Goal: Obtain resource: Download file/media

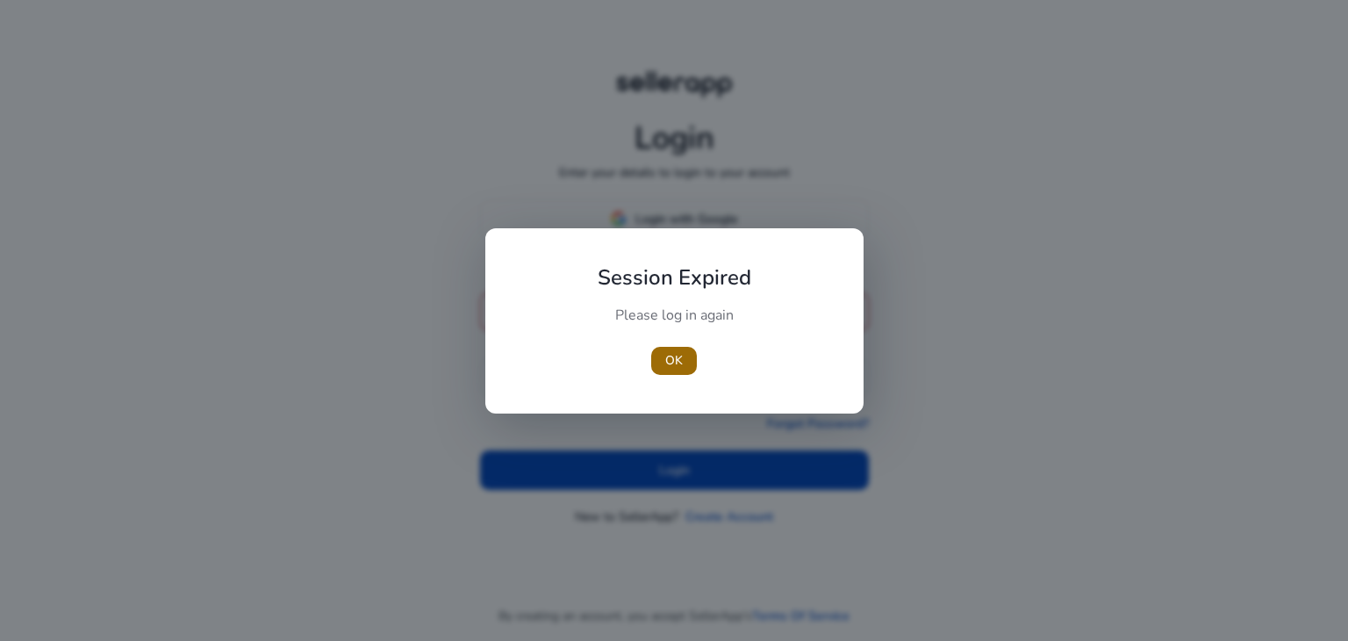
type input "**********"
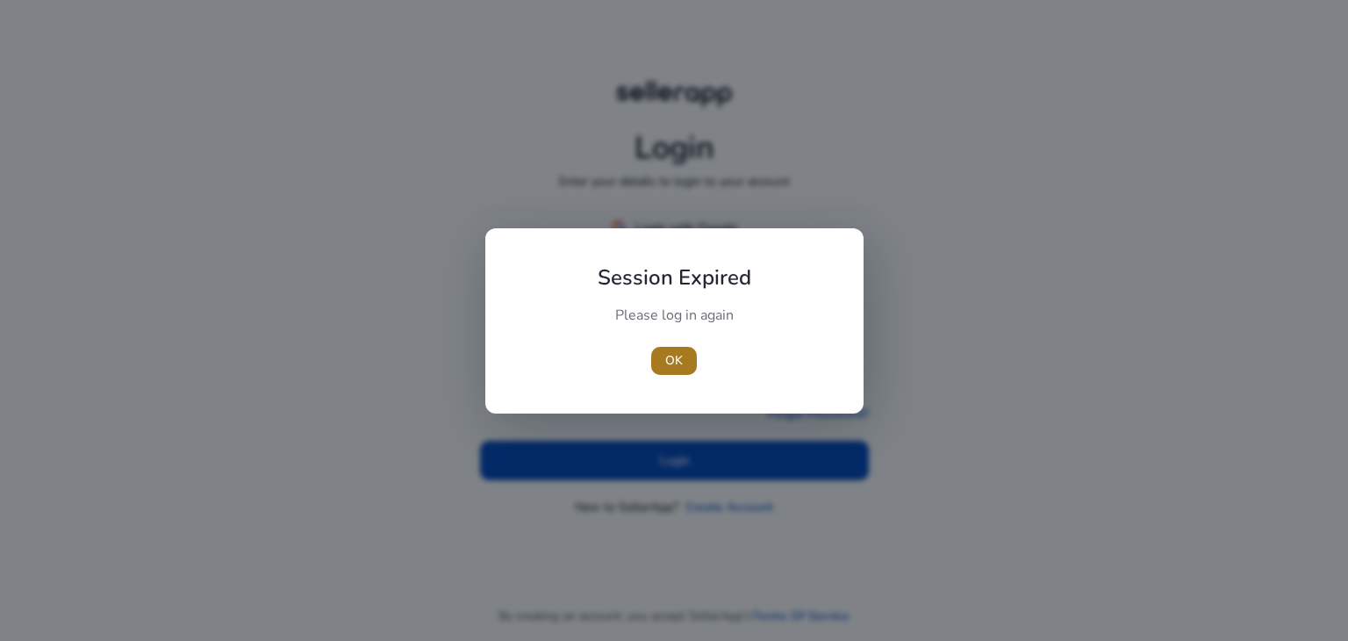
click at [672, 348] on span "button" at bounding box center [674, 361] width 46 height 42
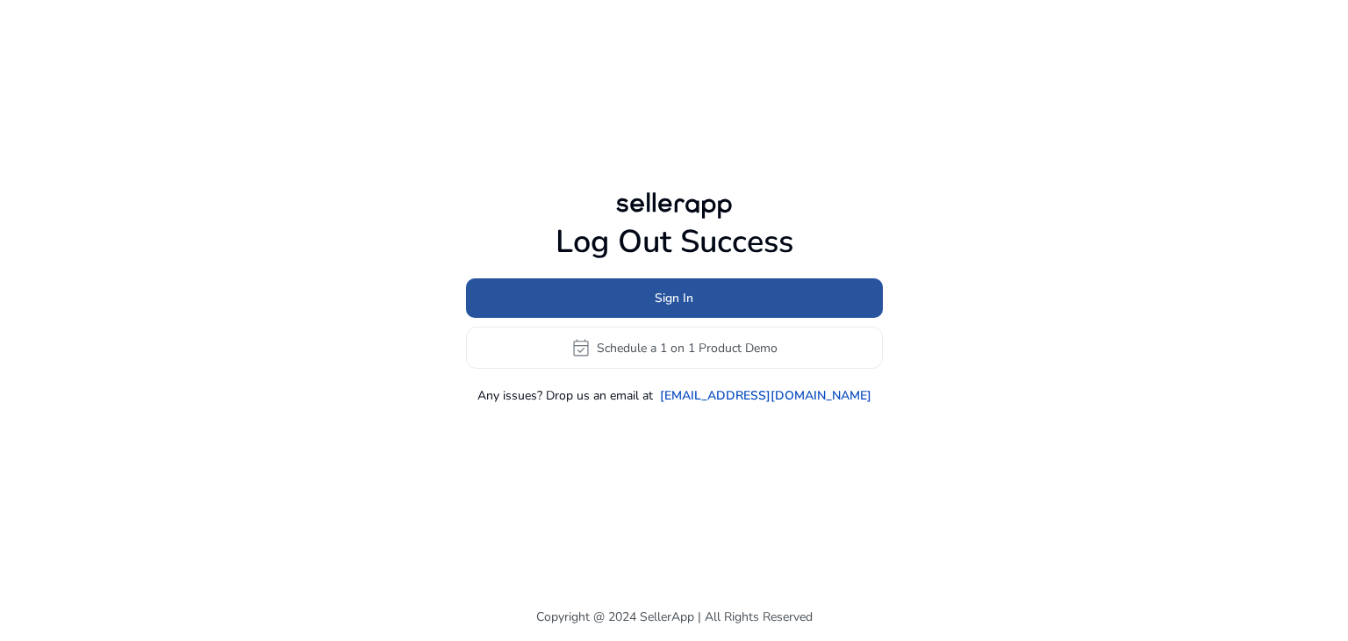
click at [682, 307] on span at bounding box center [674, 298] width 417 height 42
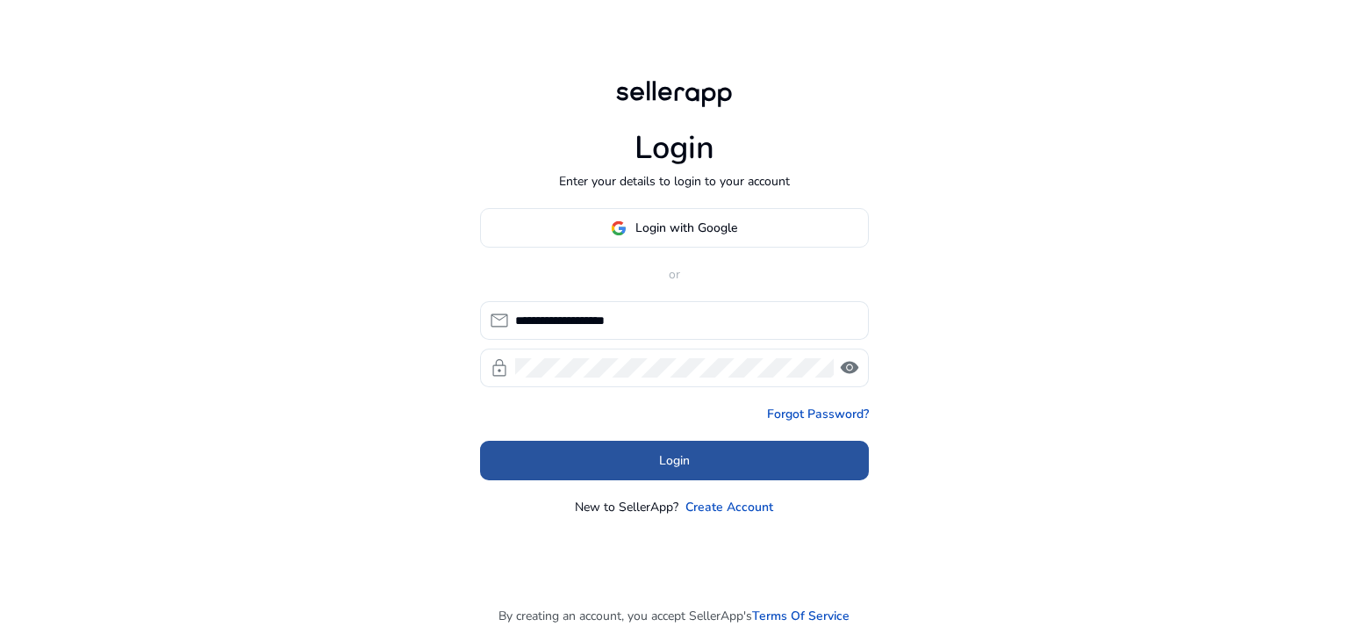
click at [703, 461] on span at bounding box center [674, 461] width 389 height 42
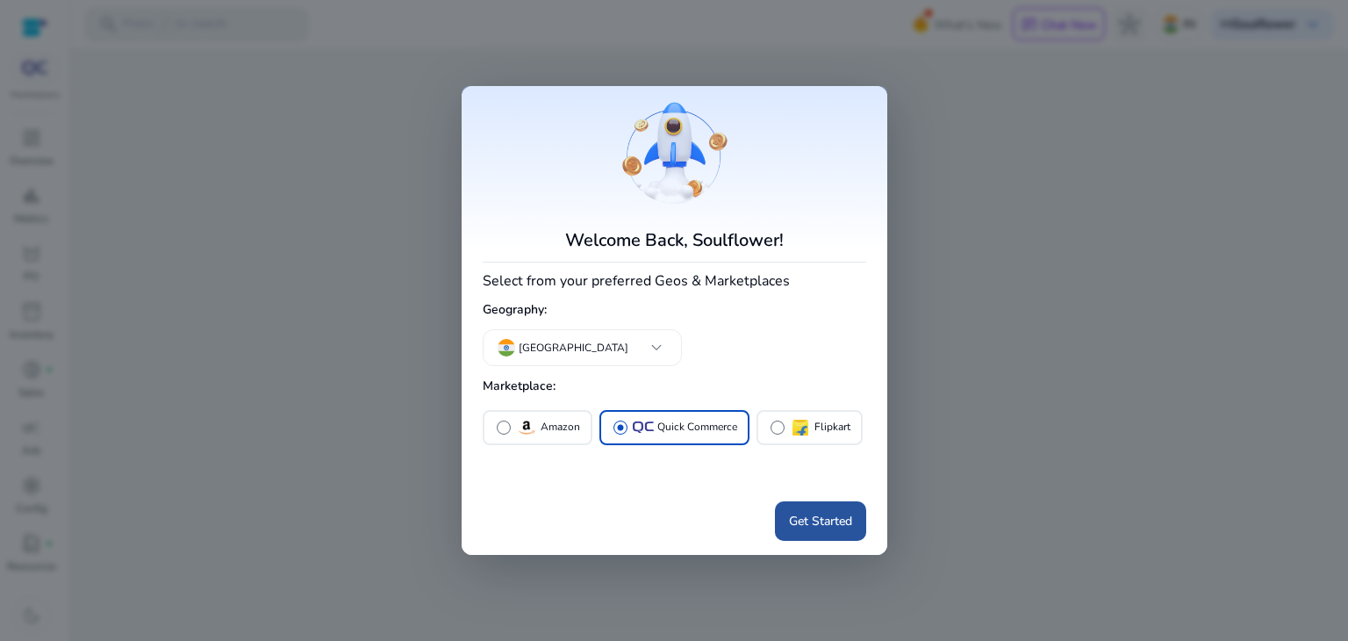
click at [825, 525] on span "Get Started" at bounding box center [820, 521] width 63 height 18
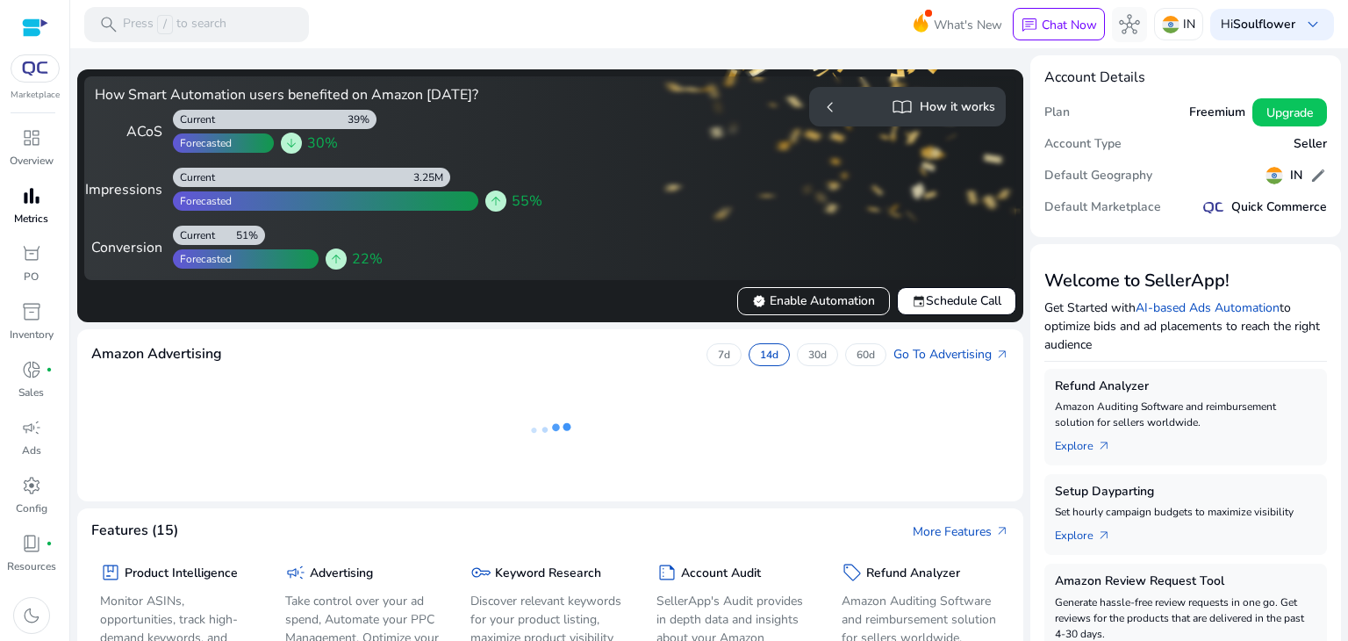
click at [45, 202] on div "bar_chart" at bounding box center [31, 196] width 49 height 28
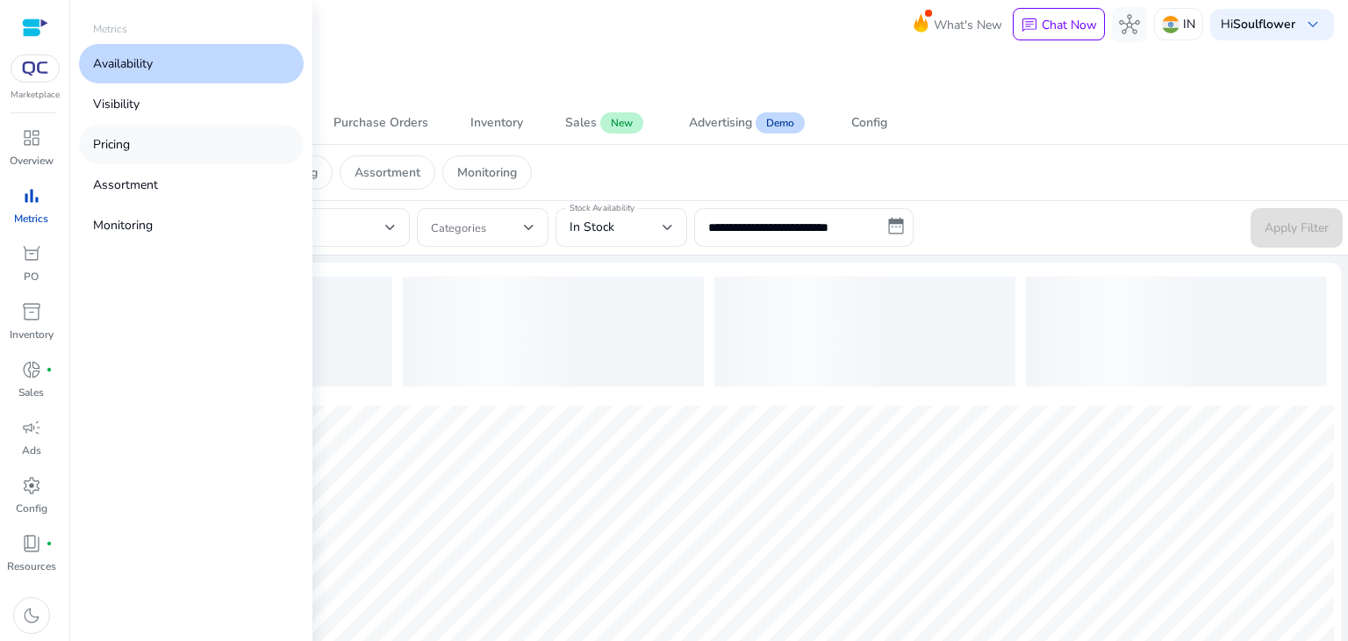
click at [119, 149] on p "Pricing" at bounding box center [111, 144] width 37 height 18
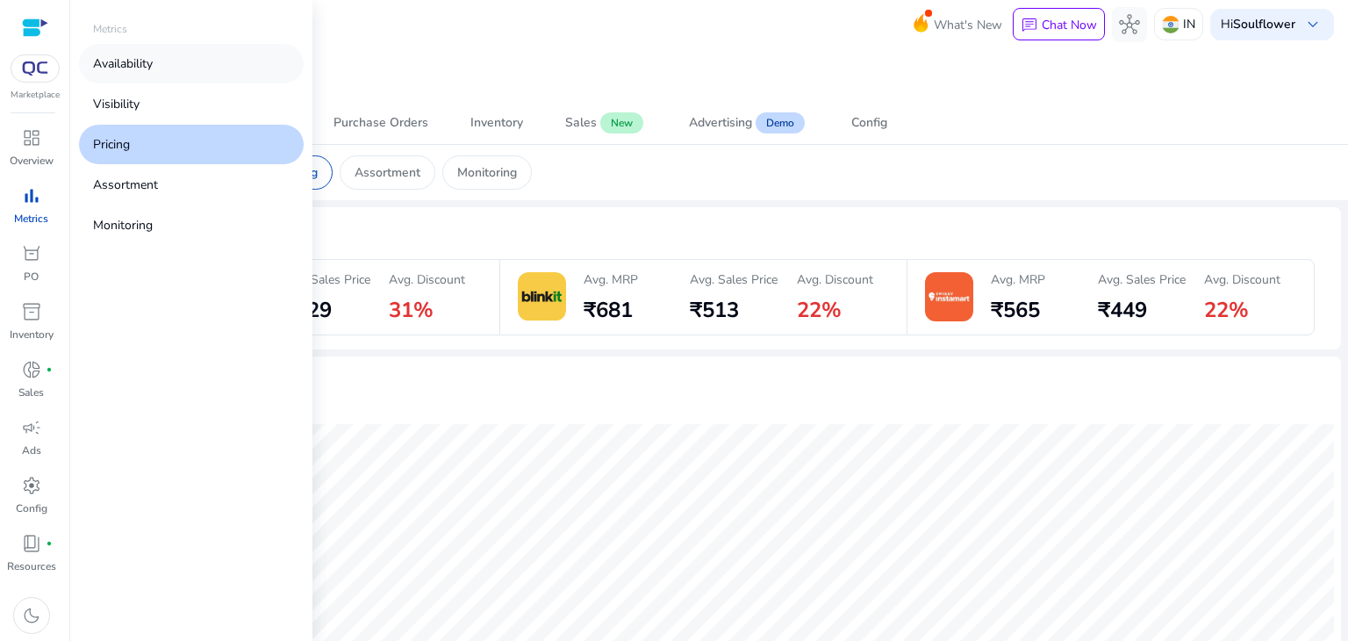
click at [147, 62] on p "Availability" at bounding box center [123, 63] width 60 height 18
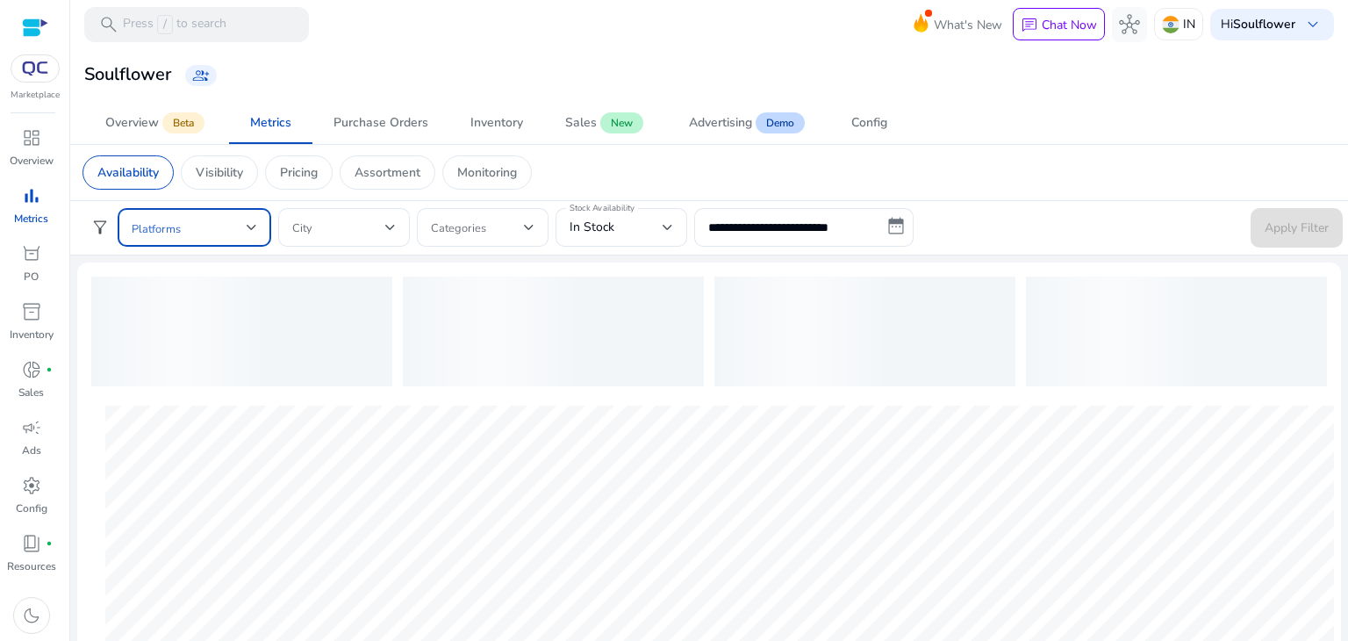
click at [251, 228] on div at bounding box center [252, 227] width 11 height 7
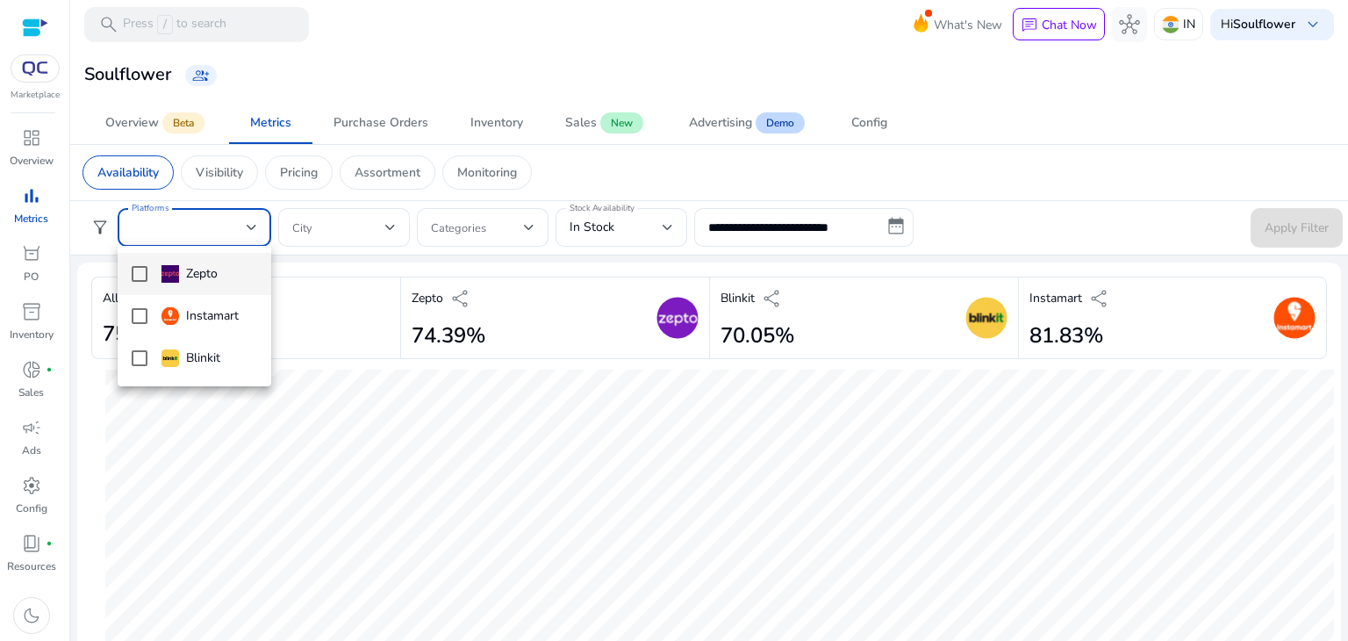
click at [1011, 152] on div at bounding box center [674, 320] width 1348 height 641
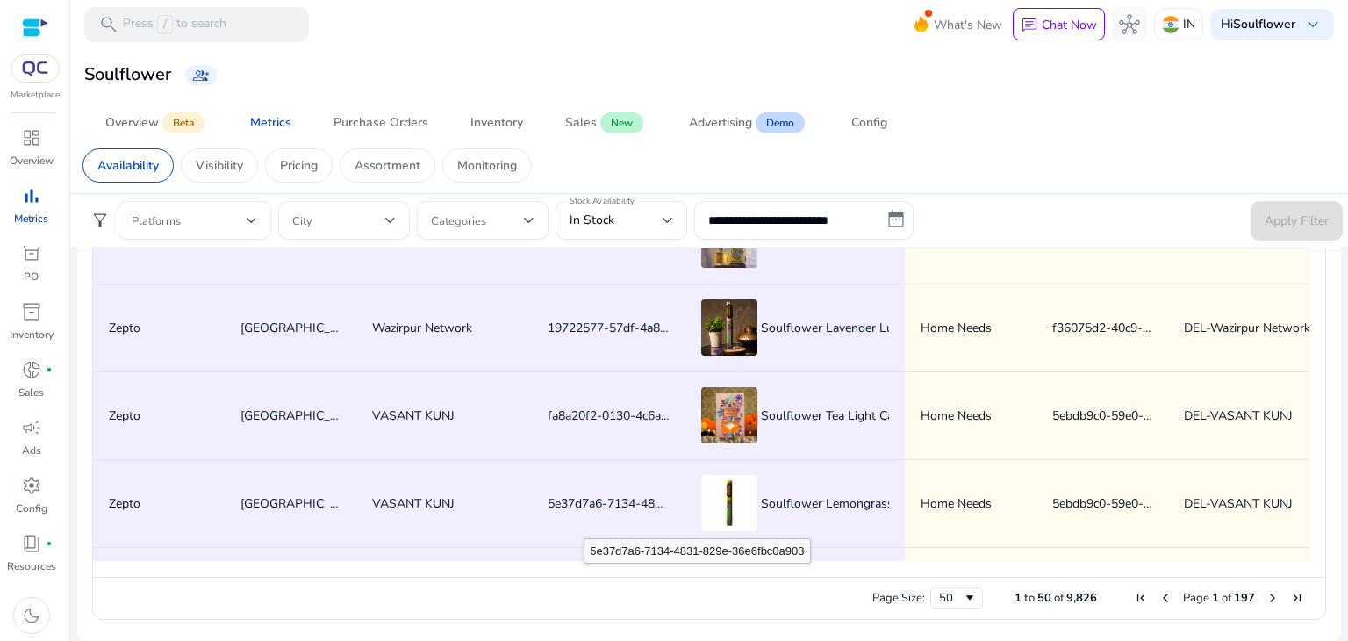
scroll to position [884, 0]
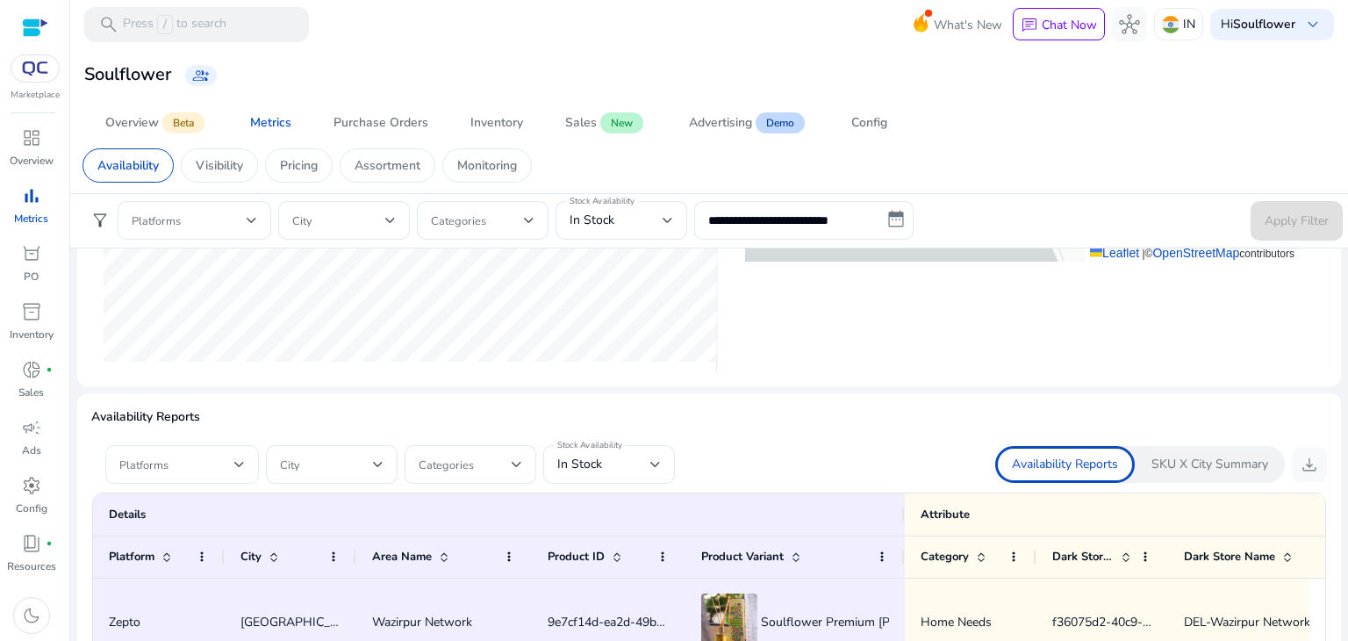
click at [223, 458] on span at bounding box center [176, 464] width 115 height 19
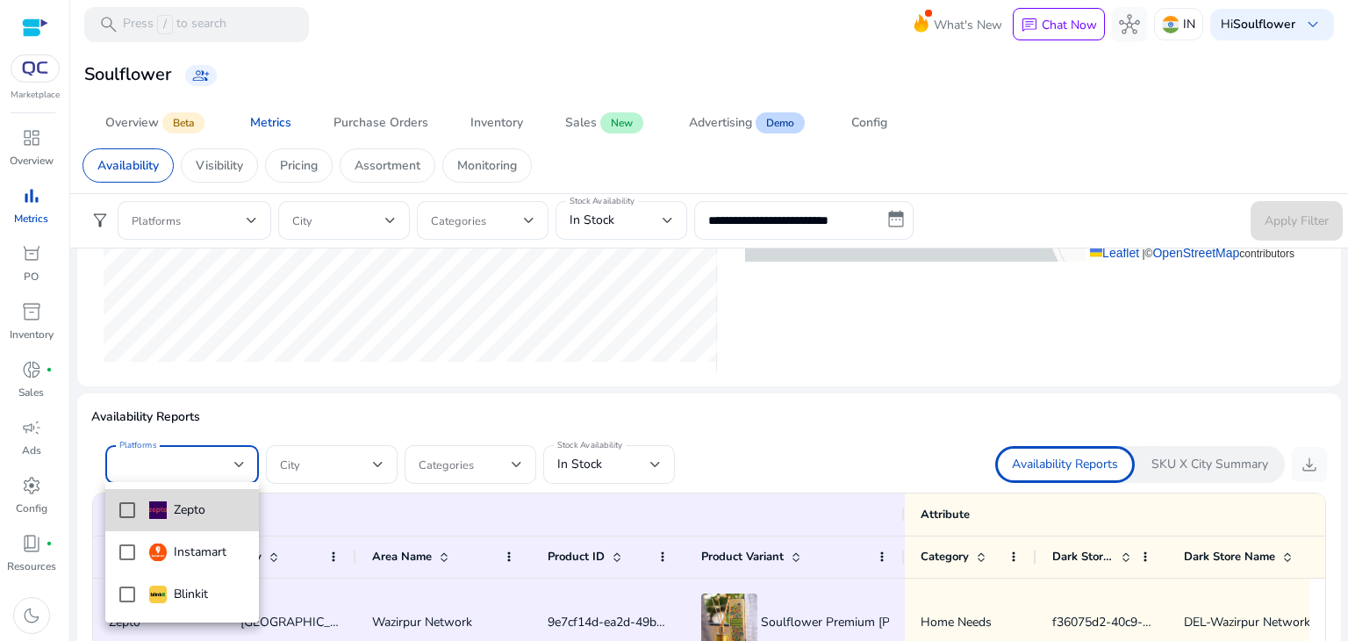
click at [123, 511] on mat-pseudo-checkbox at bounding box center [127, 510] width 16 height 16
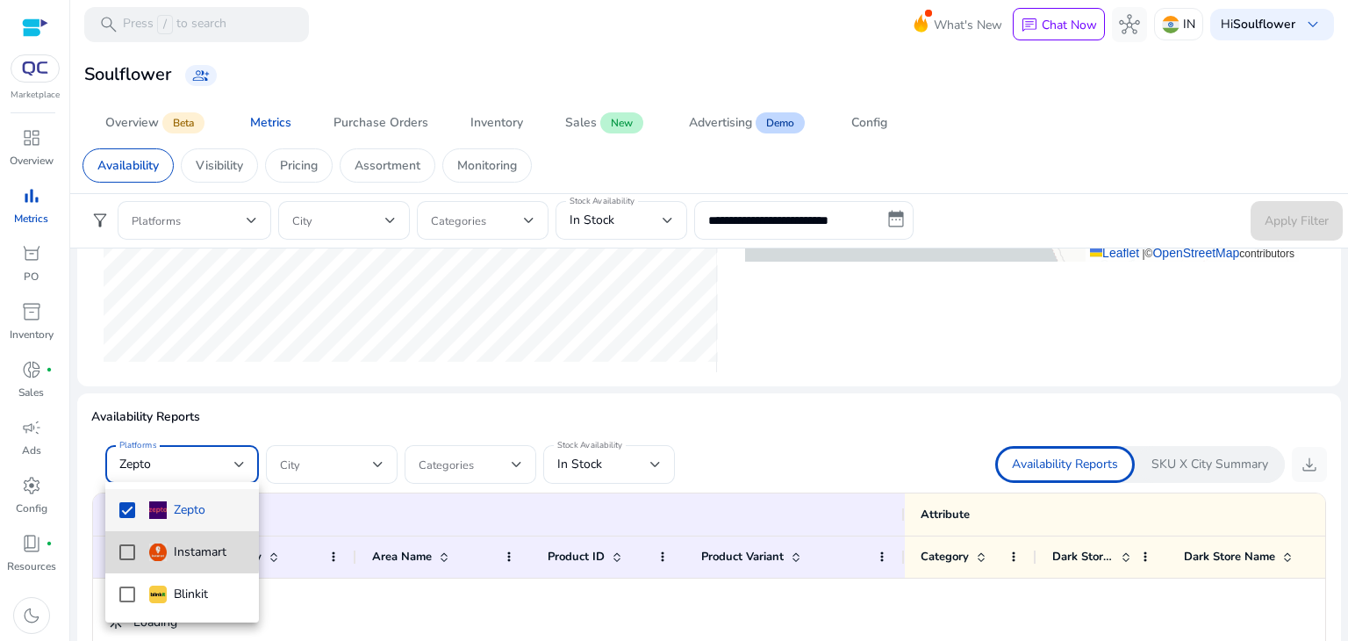
click at [131, 550] on mat-pseudo-checkbox at bounding box center [127, 552] width 16 height 16
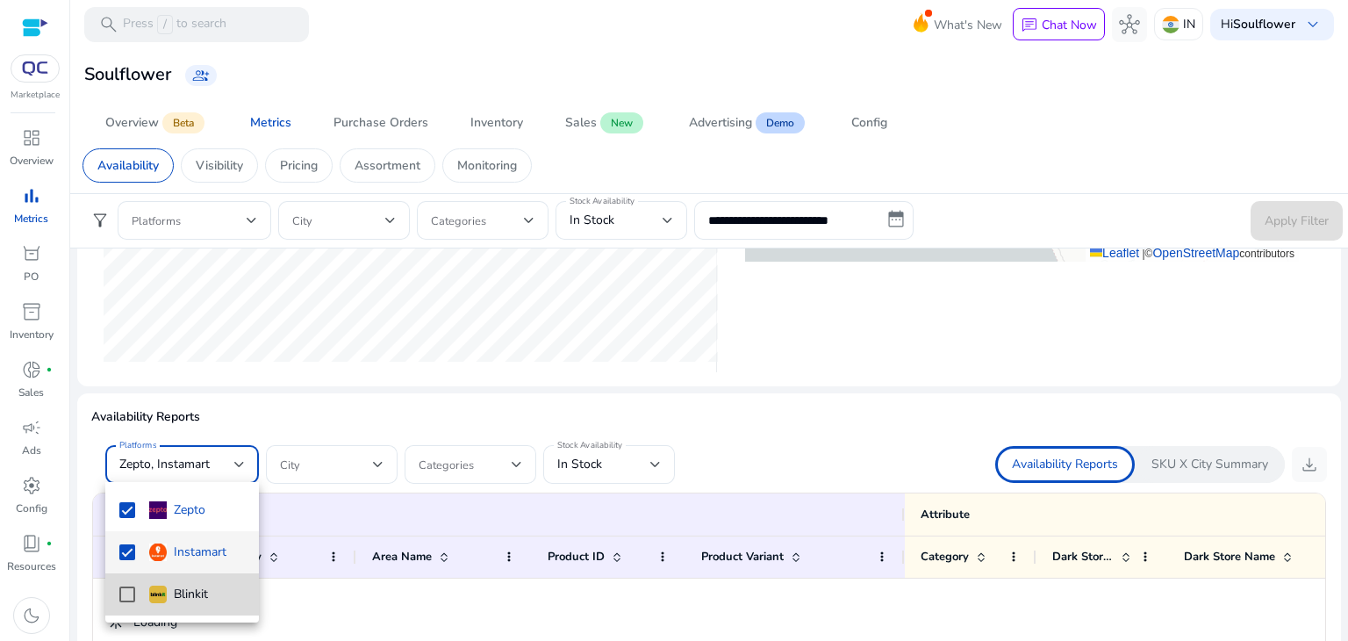
click at [133, 598] on mat-pseudo-checkbox at bounding box center [127, 594] width 16 height 16
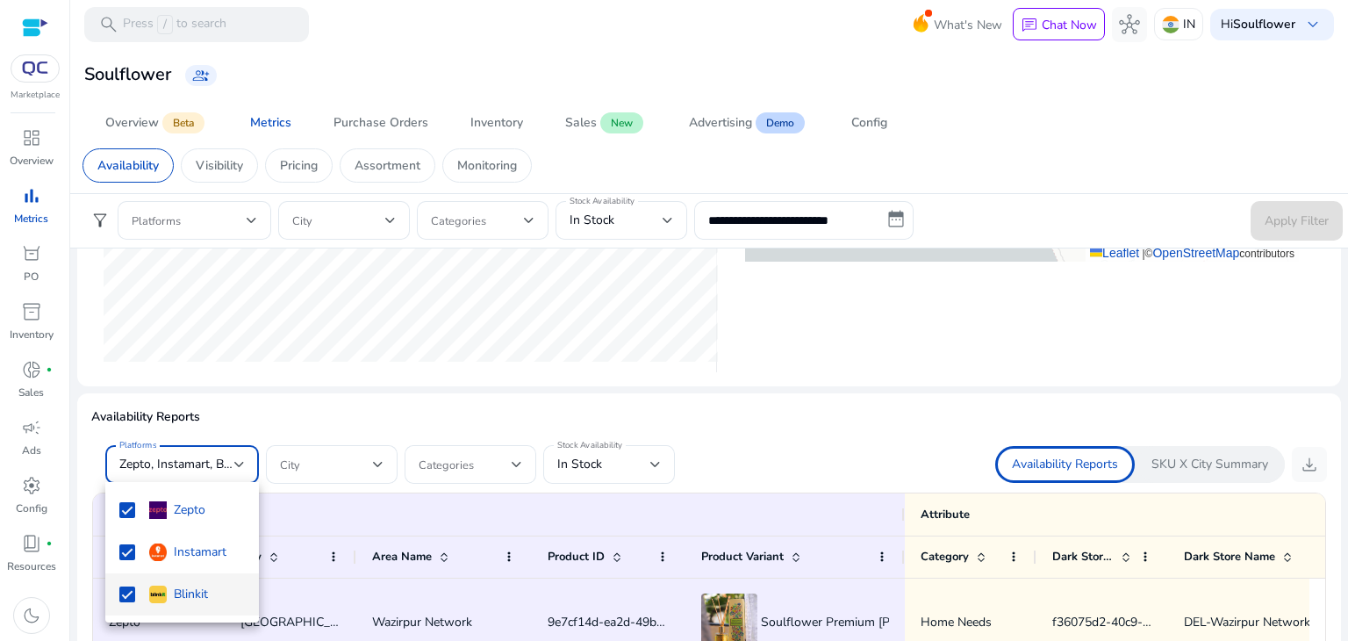
click at [653, 459] on div at bounding box center [674, 320] width 1348 height 641
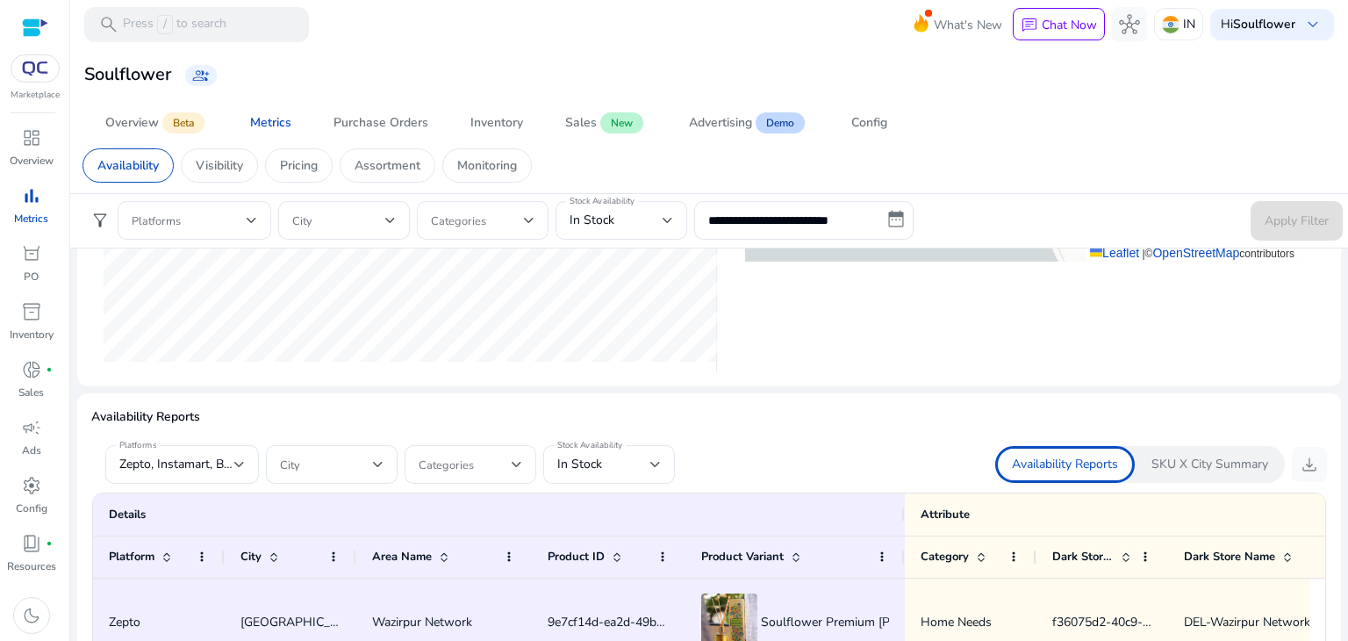
click at [653, 461] on div at bounding box center [655, 464] width 11 height 7
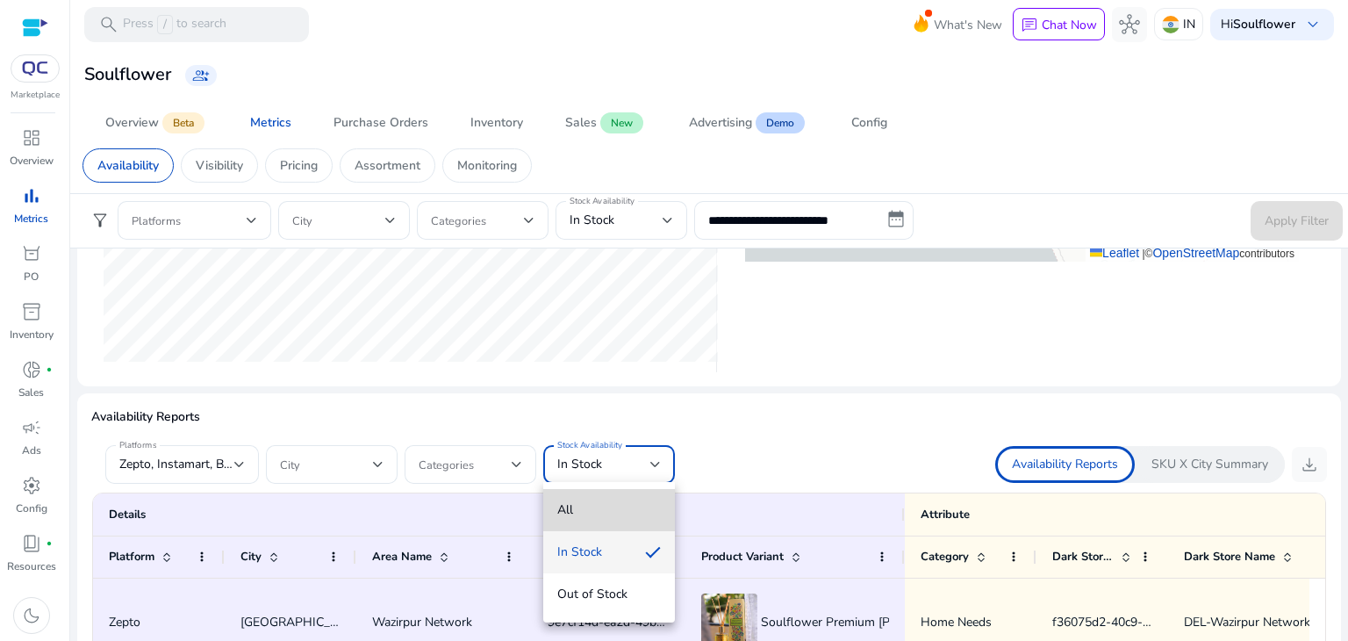
scroll to position [0, 0]
drag, startPoint x: 578, startPoint y: 514, endPoint x: 712, endPoint y: 415, distance: 165.7
click at [712, 415] on div "All In Stock Out of Stock" at bounding box center [674, 320] width 1348 height 641
click at [602, 504] on span "All" at bounding box center [609, 509] width 104 height 19
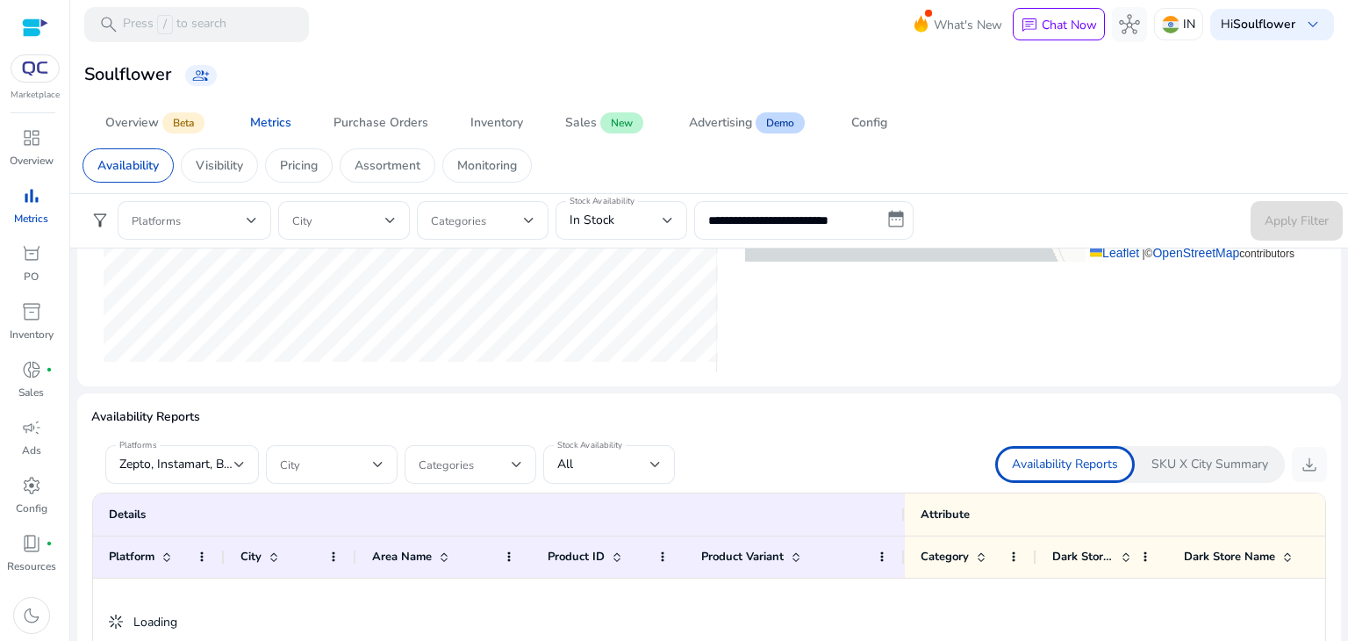
drag, startPoint x: 653, startPoint y: 462, endPoint x: 776, endPoint y: 480, distance: 124.3
click at [776, 480] on div "Platforms Zepto, Instamart, Blinkit City Categories Stock Availability All Avai…" at bounding box center [709, 464] width 1236 height 39
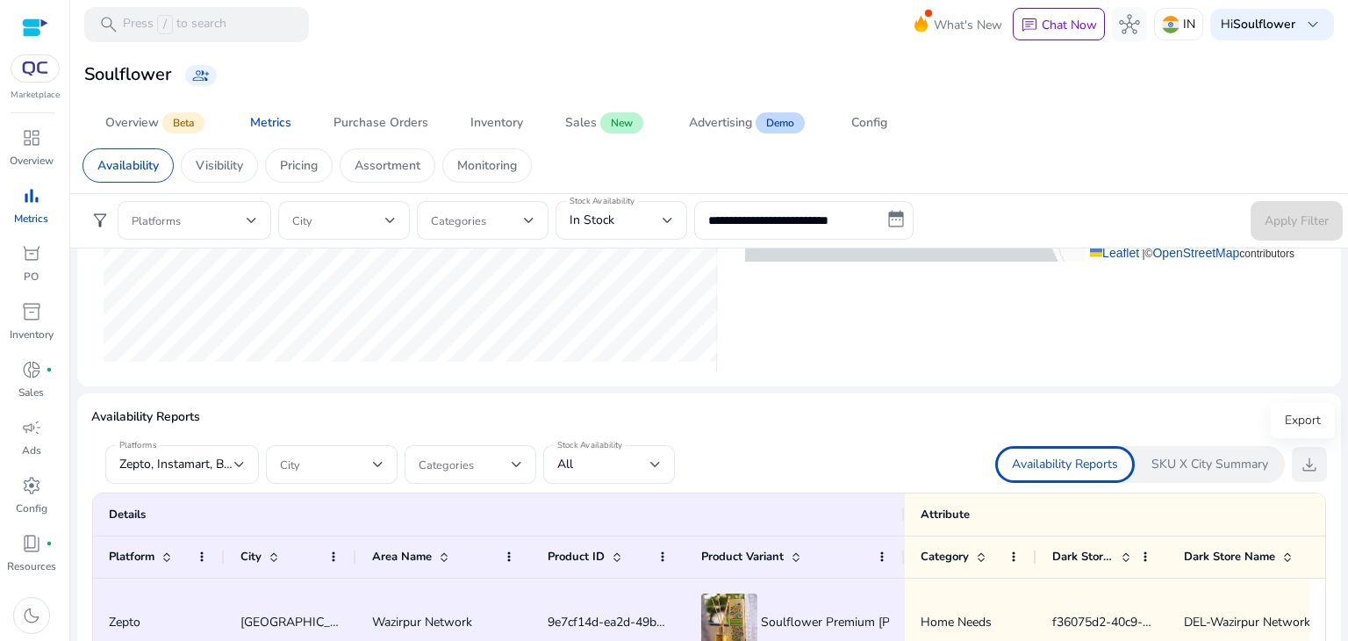
click at [1304, 464] on span "download" at bounding box center [1309, 464] width 21 height 21
click at [1299, 467] on span "download" at bounding box center [1309, 464] width 21 height 21
click at [1020, 152] on app-sa-custom-tab "Availability Visibility Pricing Assortment Monitoring" at bounding box center [710, 165] width 1254 height 34
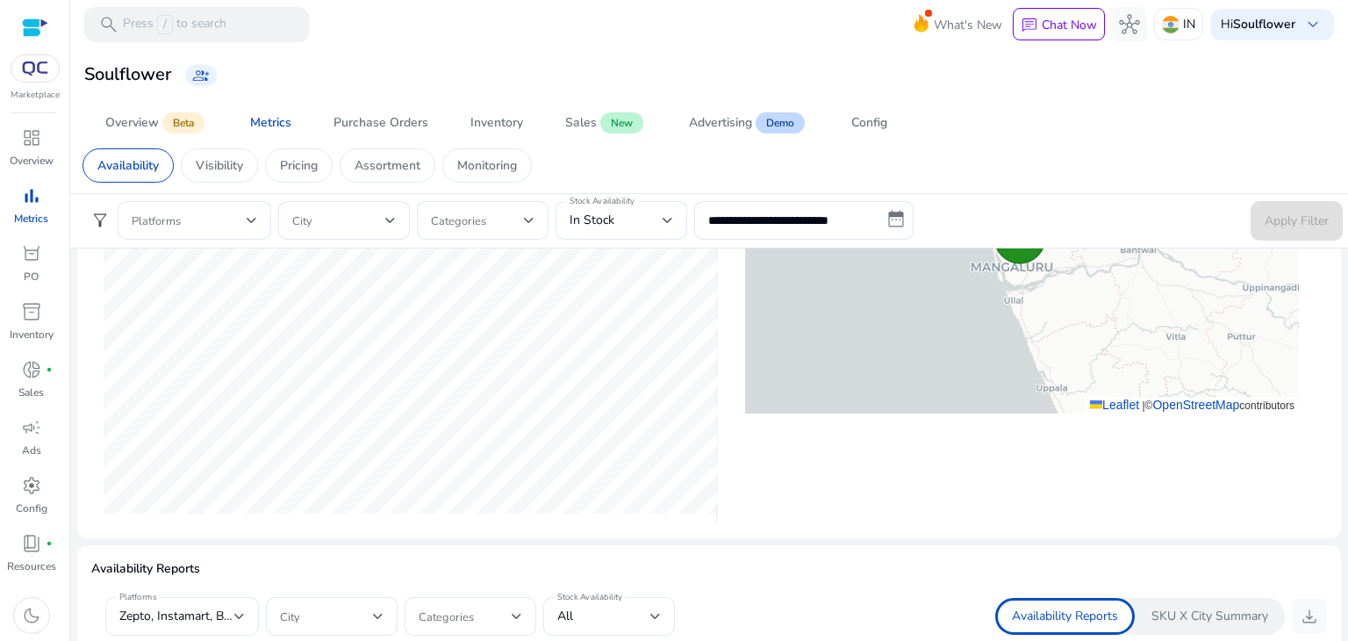
scroll to position [733, 0]
click at [312, 181] on div "Pricing" at bounding box center [299, 165] width 68 height 34
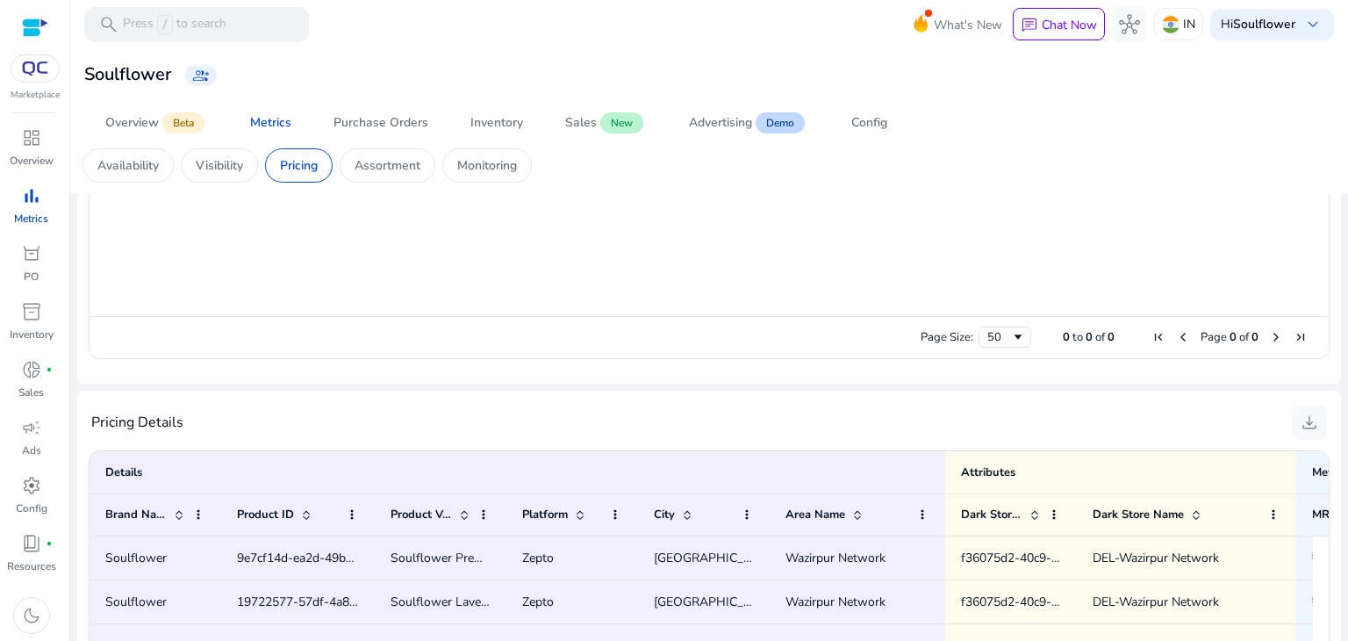
scroll to position [1034, 0]
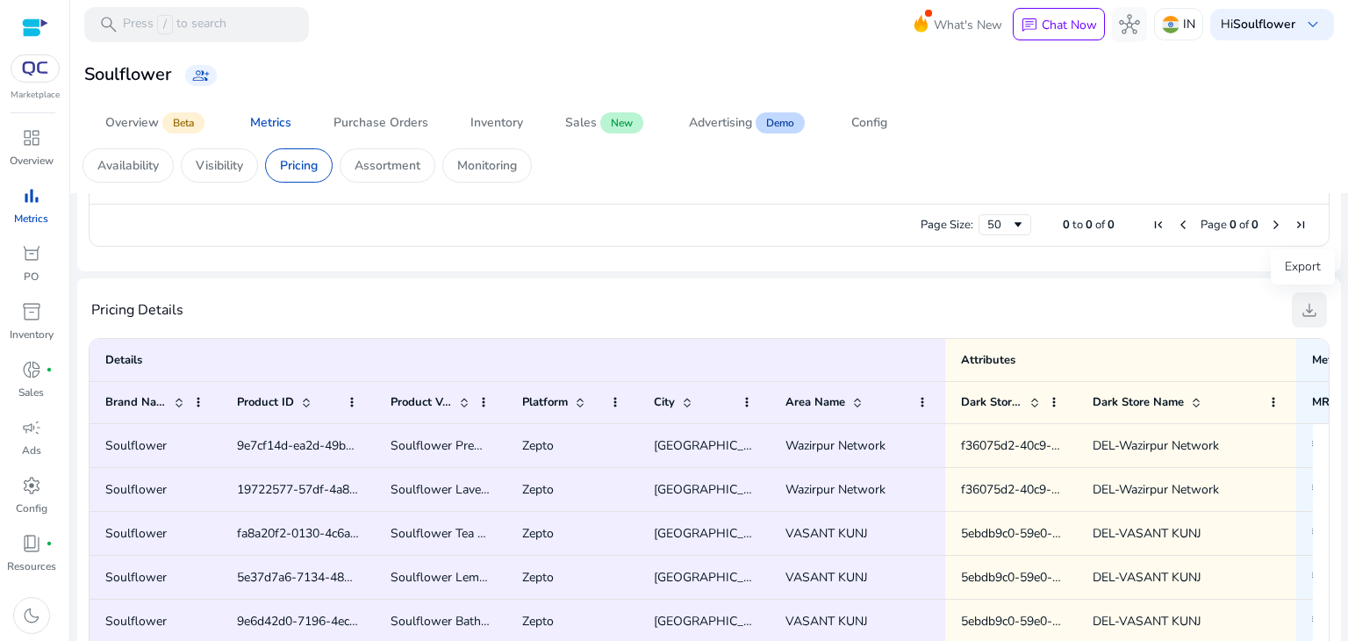
click at [1306, 309] on span "download" at bounding box center [1309, 309] width 21 height 21
